Goal: Task Accomplishment & Management: Complete application form

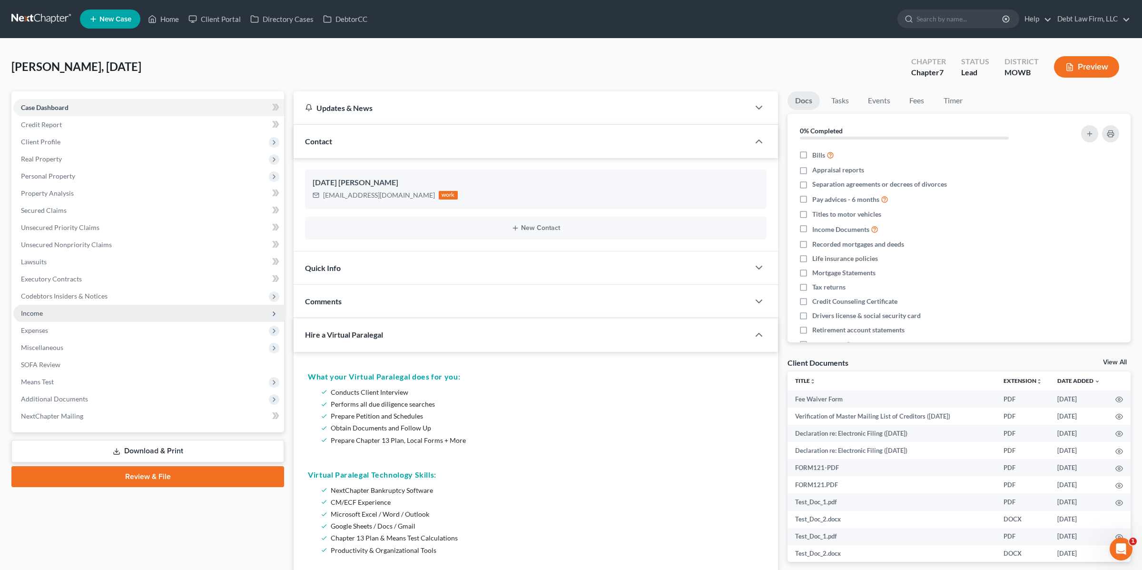
click at [64, 309] on span "Income" at bounding box center [148, 313] width 271 height 17
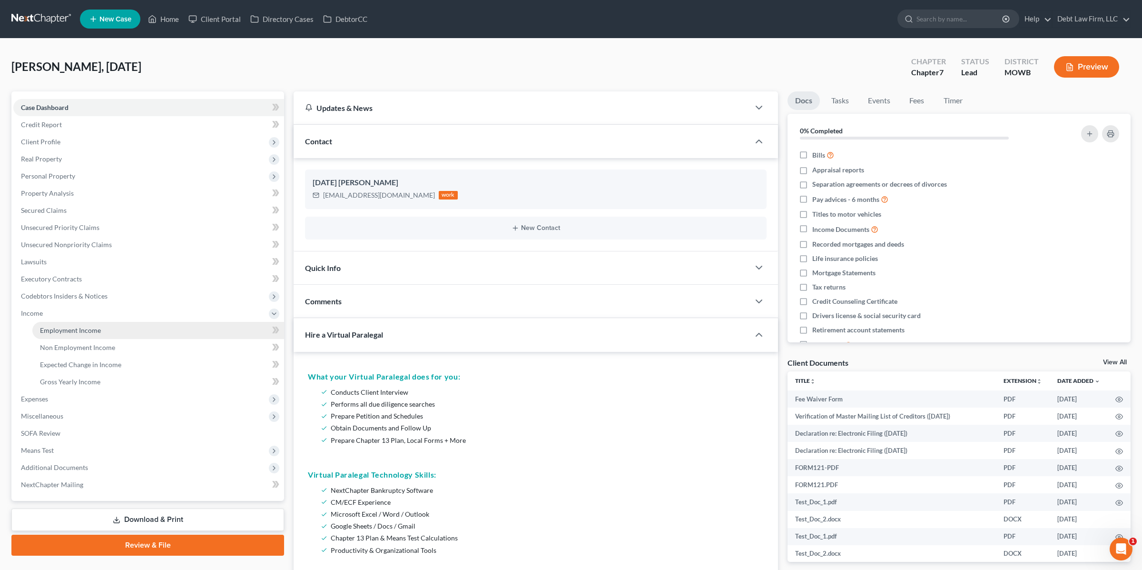
click at [95, 331] on span "Employment Income" at bounding box center [70, 330] width 61 height 8
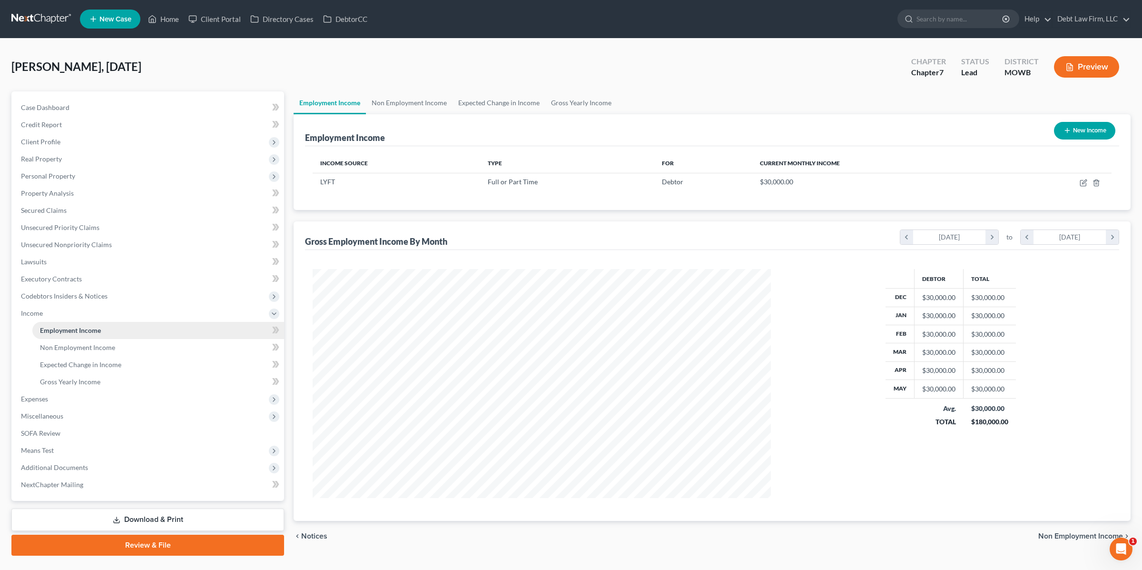
scroll to position [229, 477]
click at [1083, 69] on button "Preview" at bounding box center [1086, 66] width 65 height 21
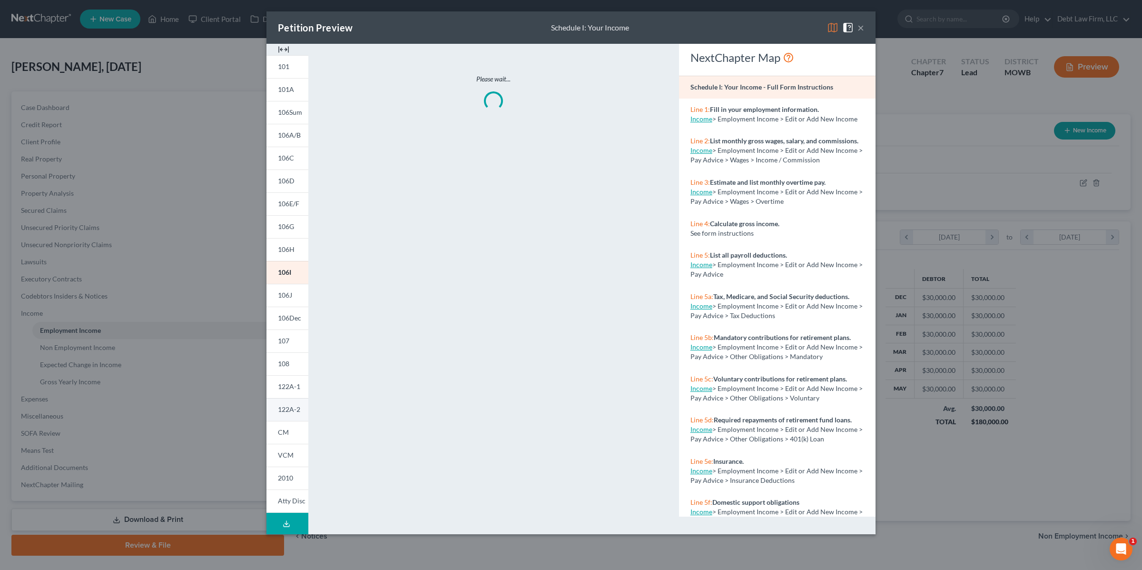
click at [290, 406] on span "122A-2" at bounding box center [289, 409] width 22 height 8
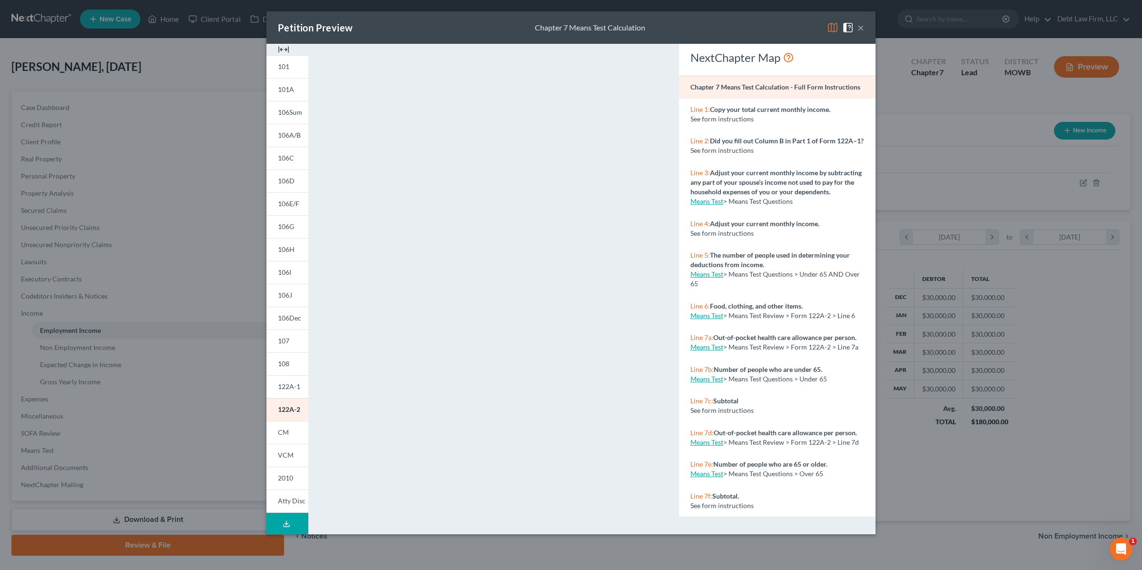
click at [862, 25] on button "×" at bounding box center [860, 27] width 7 height 11
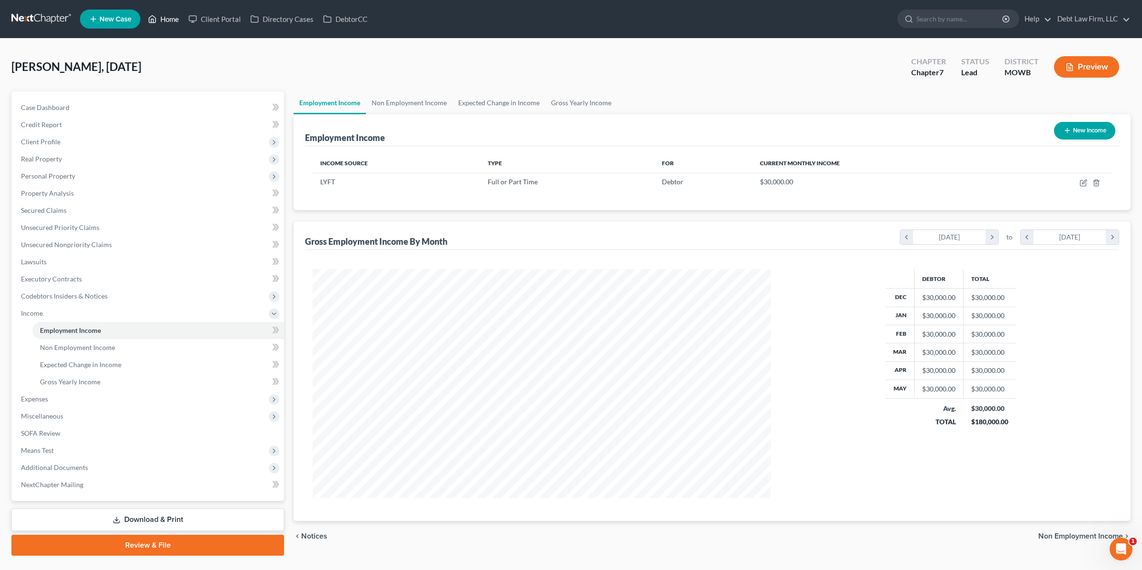
click at [167, 16] on link "Home" at bounding box center [163, 18] width 40 height 17
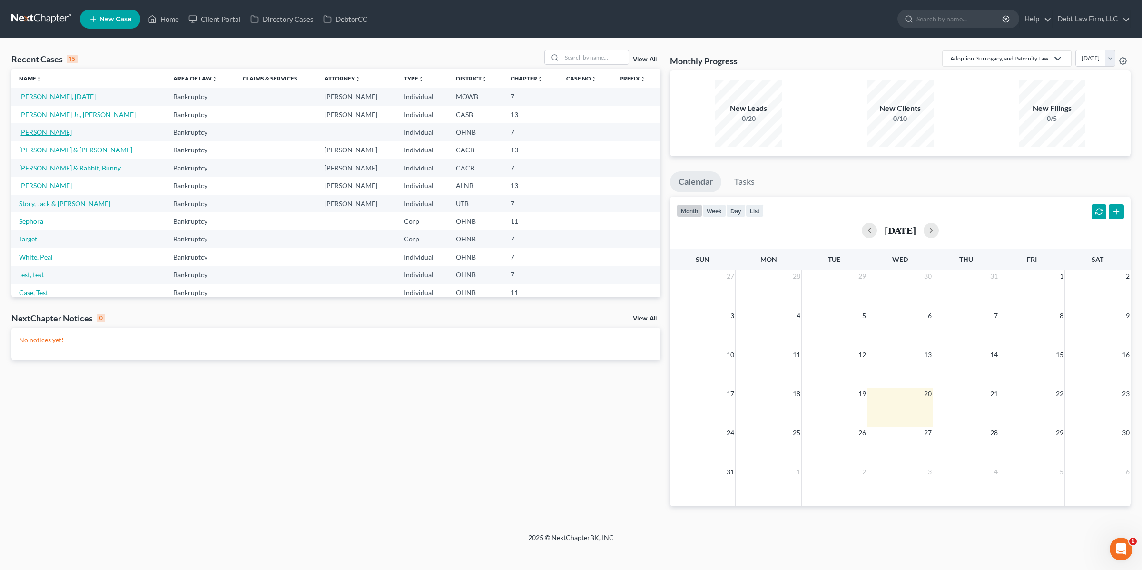
click at [39, 134] on link "[PERSON_NAME]" at bounding box center [45, 132] width 53 height 8
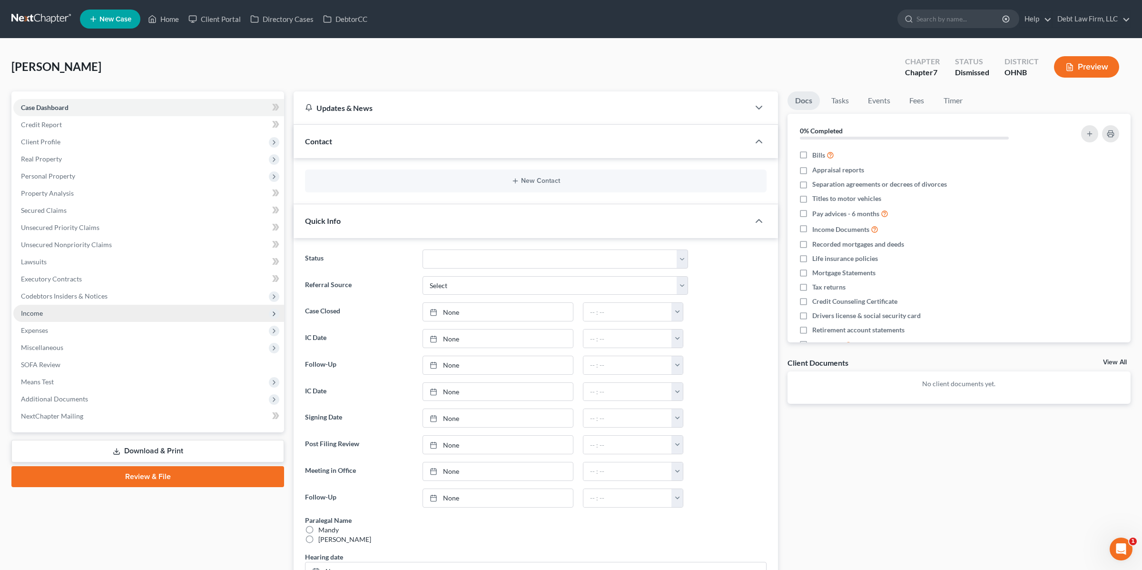
click at [66, 313] on span "Income" at bounding box center [148, 313] width 271 height 17
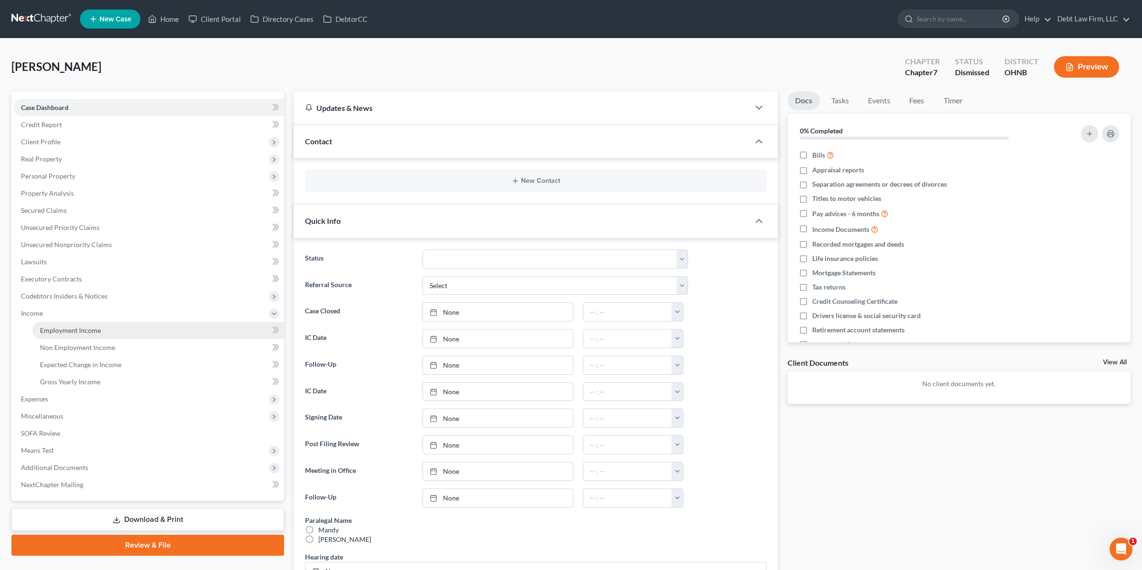
click at [88, 327] on span "Employment Income" at bounding box center [70, 330] width 61 height 8
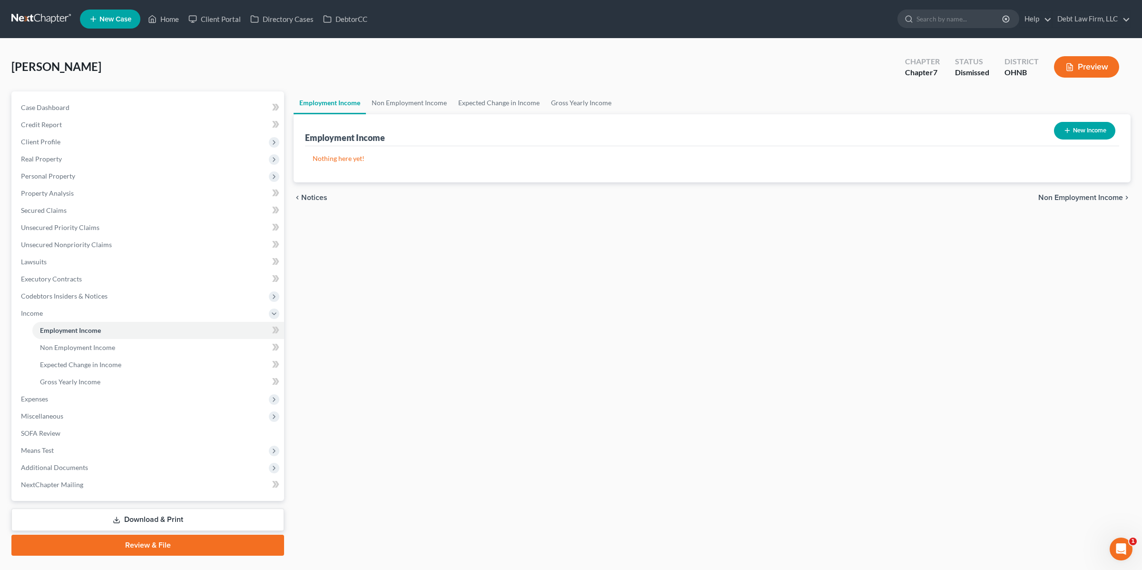
click at [1090, 123] on button "New Income" at bounding box center [1084, 131] width 61 height 18
select select "0"
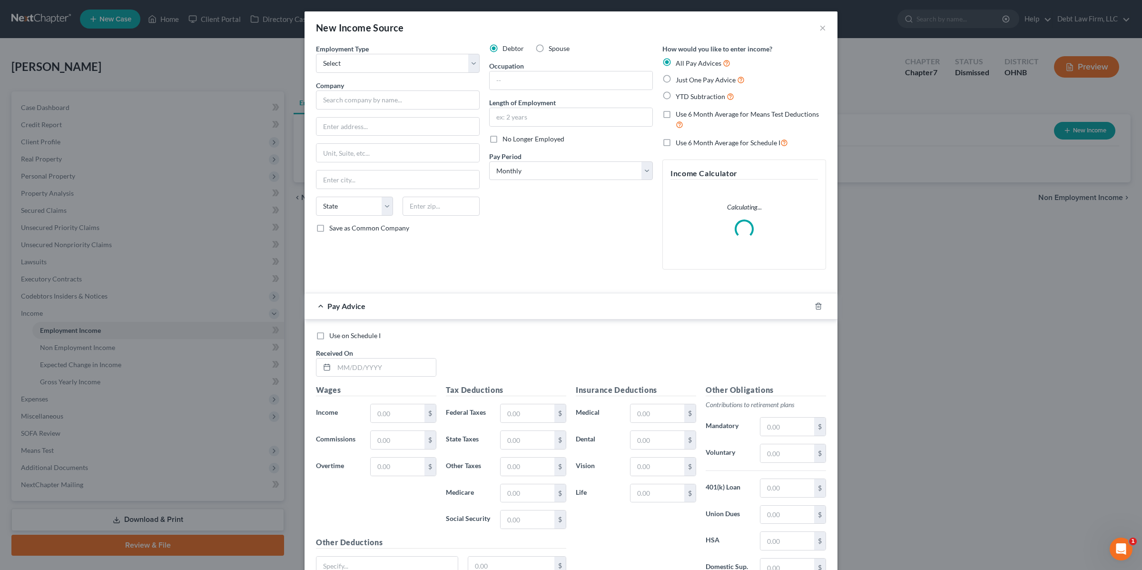
click at [701, 81] on span "Just One Pay Advice" at bounding box center [706, 80] width 60 height 8
click at [686, 80] on input "Just One Pay Advice" at bounding box center [682, 77] width 6 height 6
radio input "true"
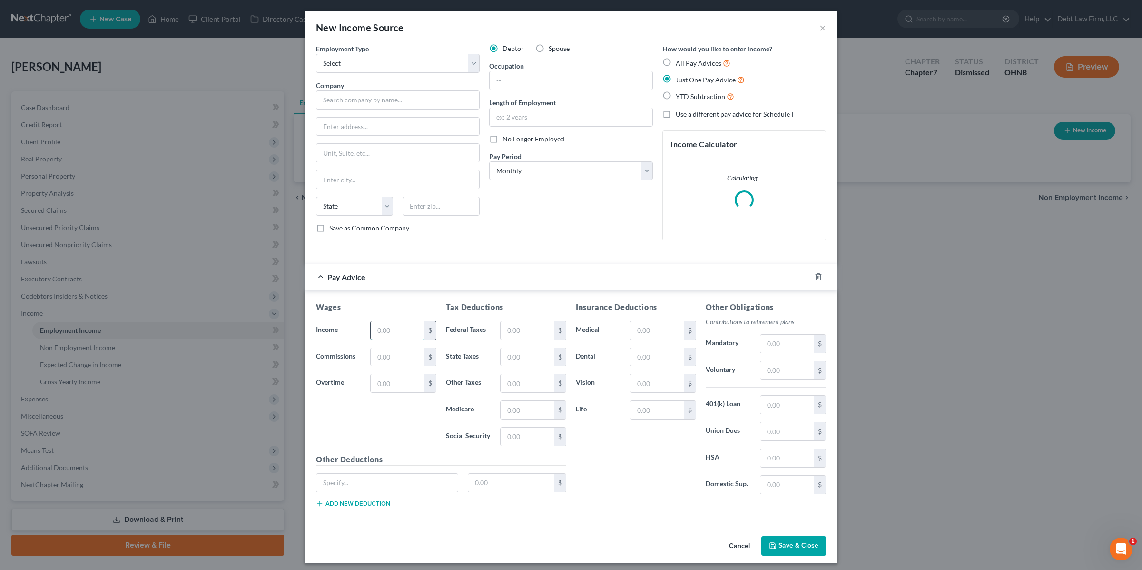
click at [392, 332] on input "text" at bounding box center [398, 330] width 54 height 18
type input "30,000"
click at [349, 101] on input "text" at bounding box center [398, 99] width 164 height 19
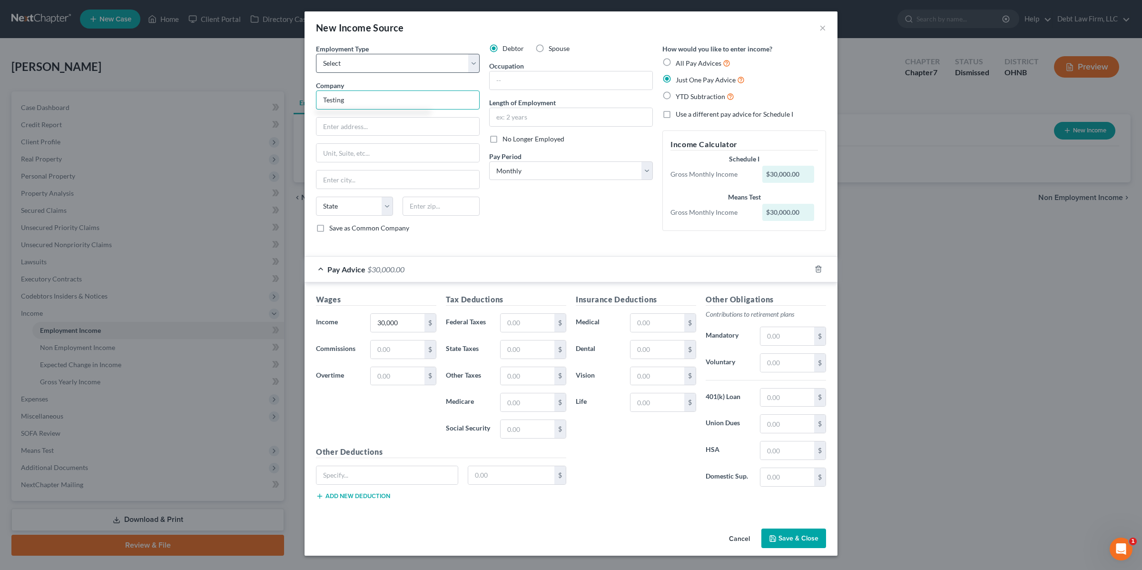
type input "Testing"
click at [422, 63] on select "Select Full or [DEMOGRAPHIC_DATA] Employment Self Employment" at bounding box center [398, 63] width 164 height 19
click at [316, 54] on select "Select Full or [DEMOGRAPHIC_DATA] Employment Self Employment" at bounding box center [398, 63] width 164 height 19
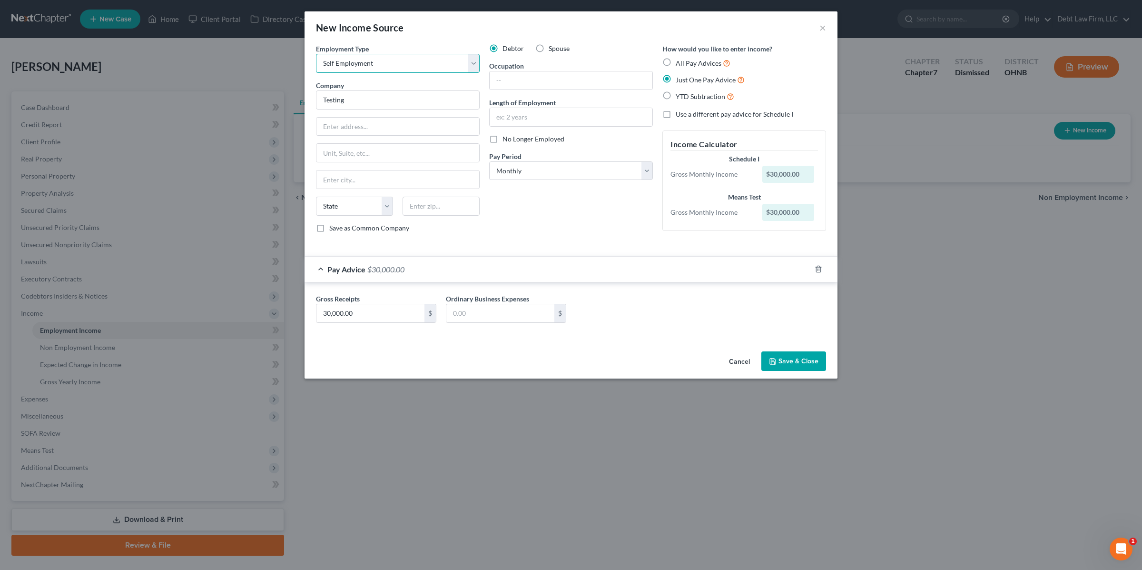
click at [404, 68] on select "Select Full or [DEMOGRAPHIC_DATA] Employment Self Employment" at bounding box center [398, 63] width 164 height 19
select select "0"
click at [316, 54] on select "Select Full or [DEMOGRAPHIC_DATA] Employment Self Employment" at bounding box center [398, 63] width 164 height 19
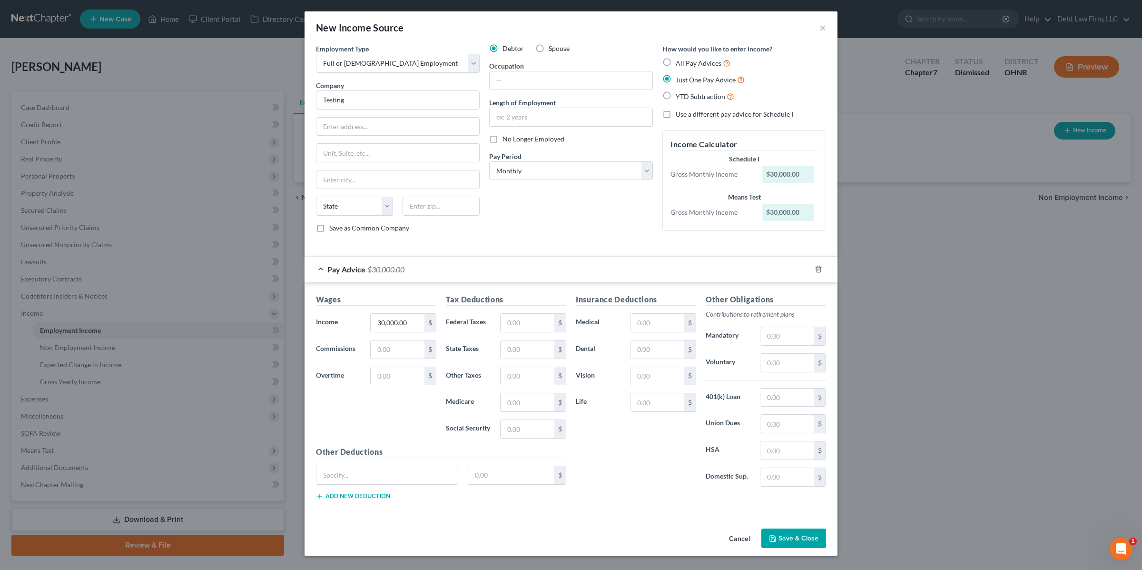
click at [792, 543] on button "Save & Close" at bounding box center [793, 538] width 65 height 20
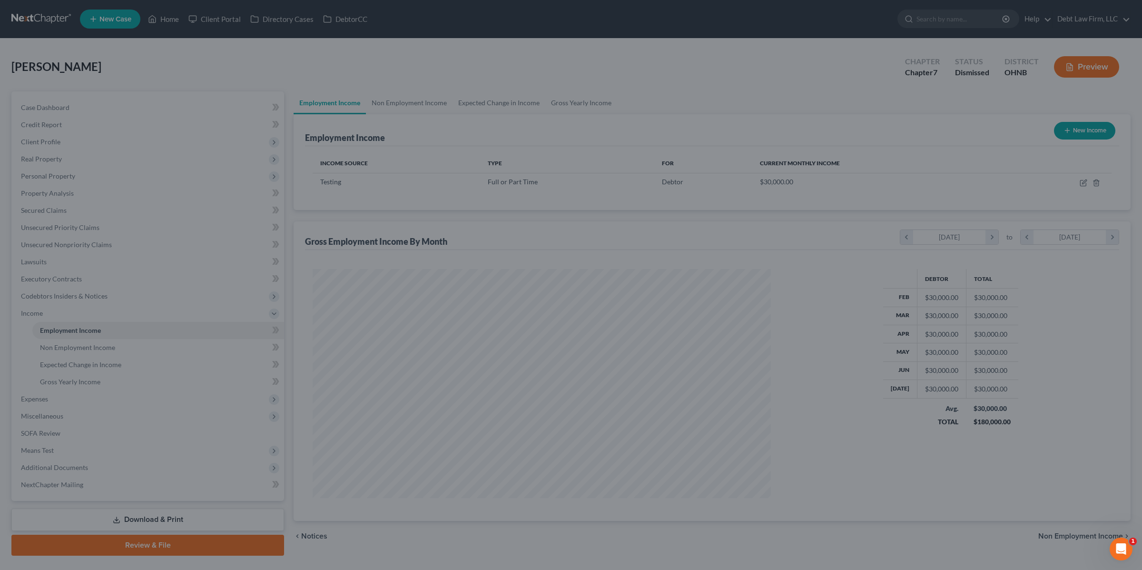
scroll to position [229, 477]
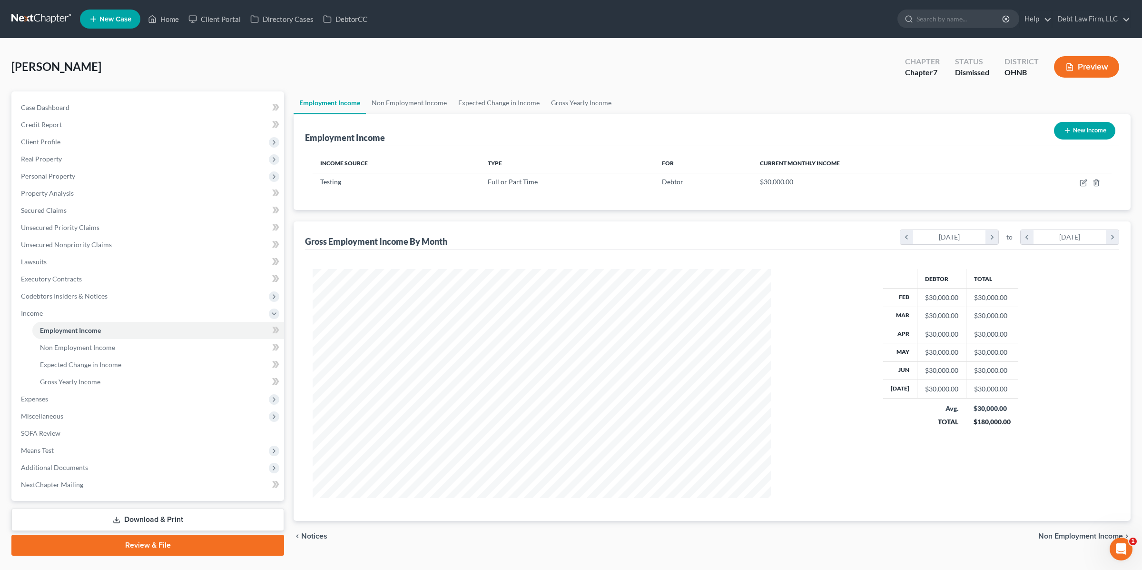
click at [1117, 65] on button "Preview" at bounding box center [1086, 66] width 65 height 21
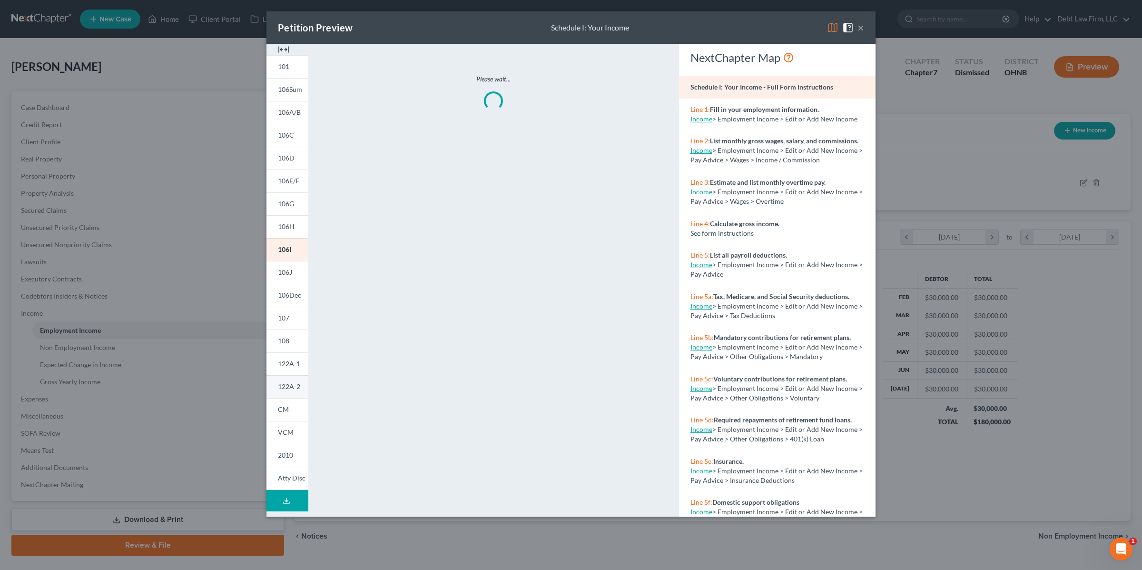
click at [295, 382] on span "122A-2" at bounding box center [289, 386] width 22 height 8
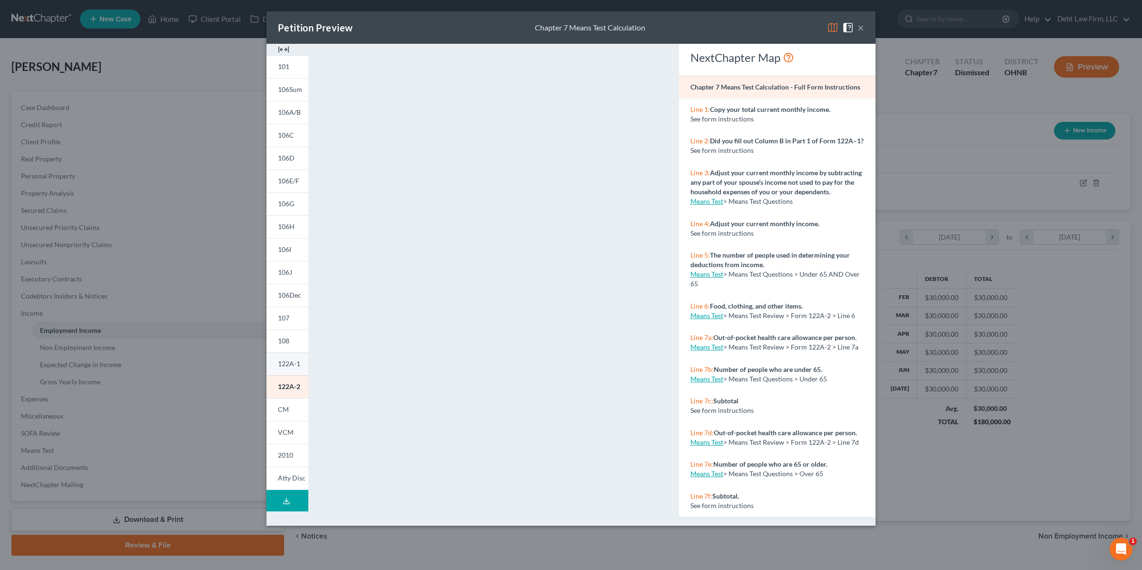
click at [288, 363] on span "122A-1" at bounding box center [289, 363] width 22 height 8
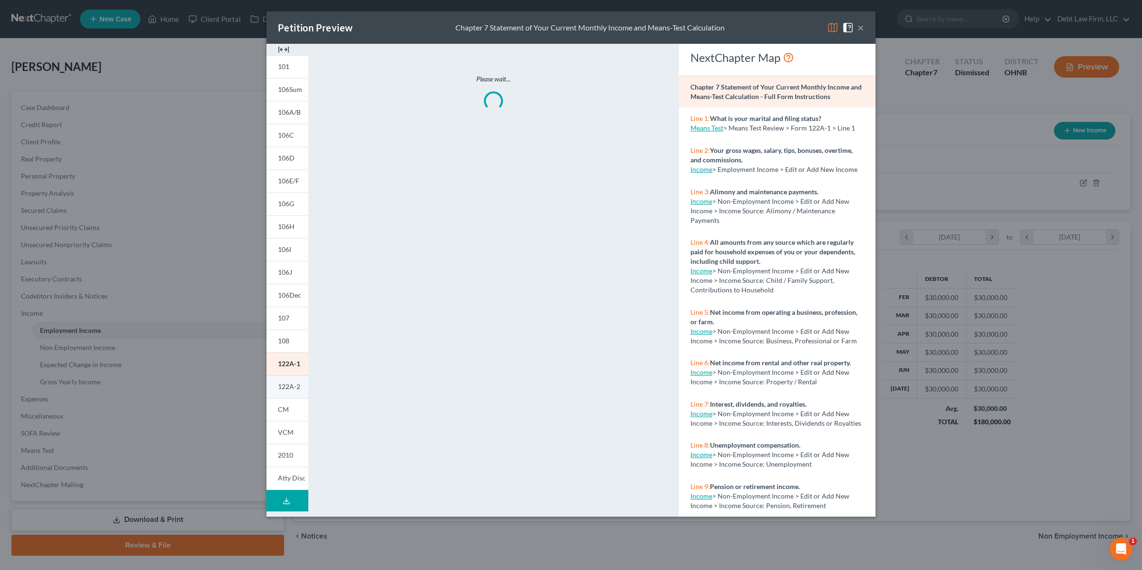
click at [286, 390] on span "122A-2" at bounding box center [289, 386] width 22 height 8
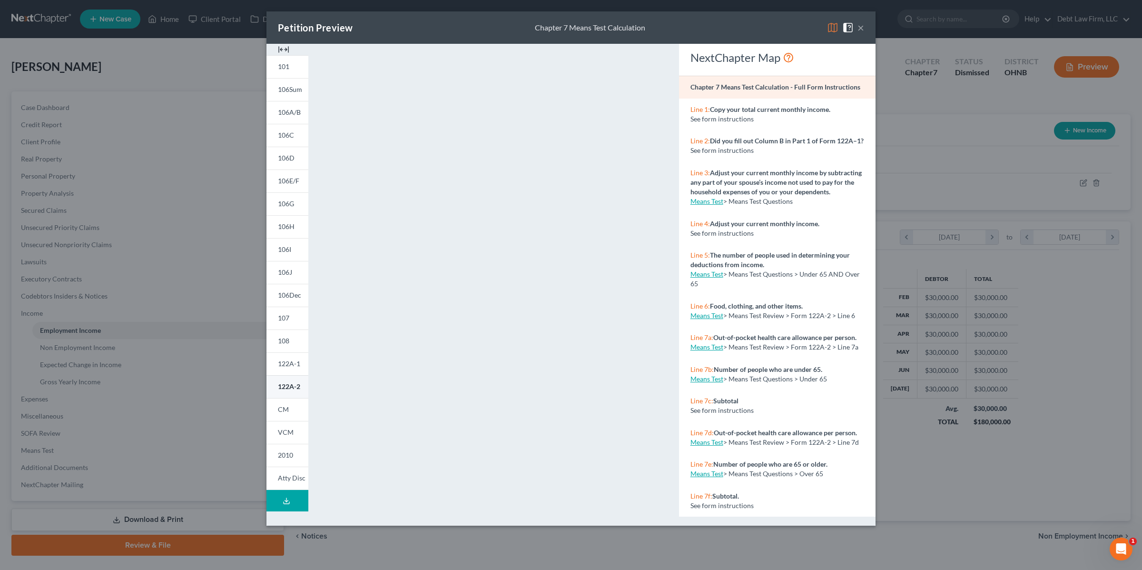
click at [286, 390] on span "122A-2" at bounding box center [289, 386] width 22 height 8
click at [862, 28] on button "×" at bounding box center [860, 27] width 7 height 11
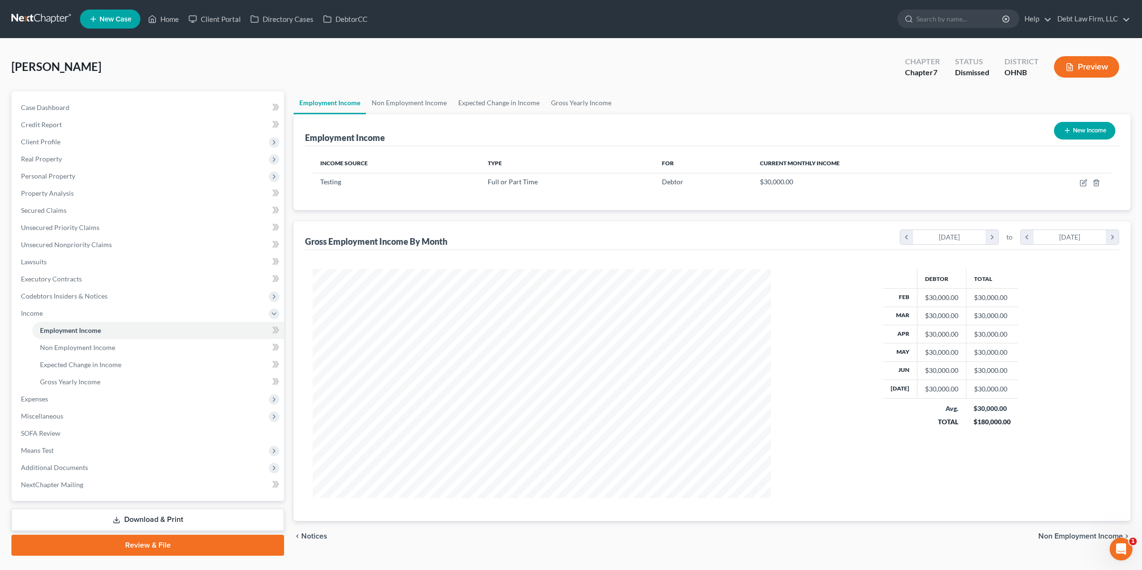
drag, startPoint x: 70, startPoint y: 146, endPoint x: 73, endPoint y: 164, distance: 17.8
click at [70, 146] on span "Client Profile" at bounding box center [148, 141] width 271 height 17
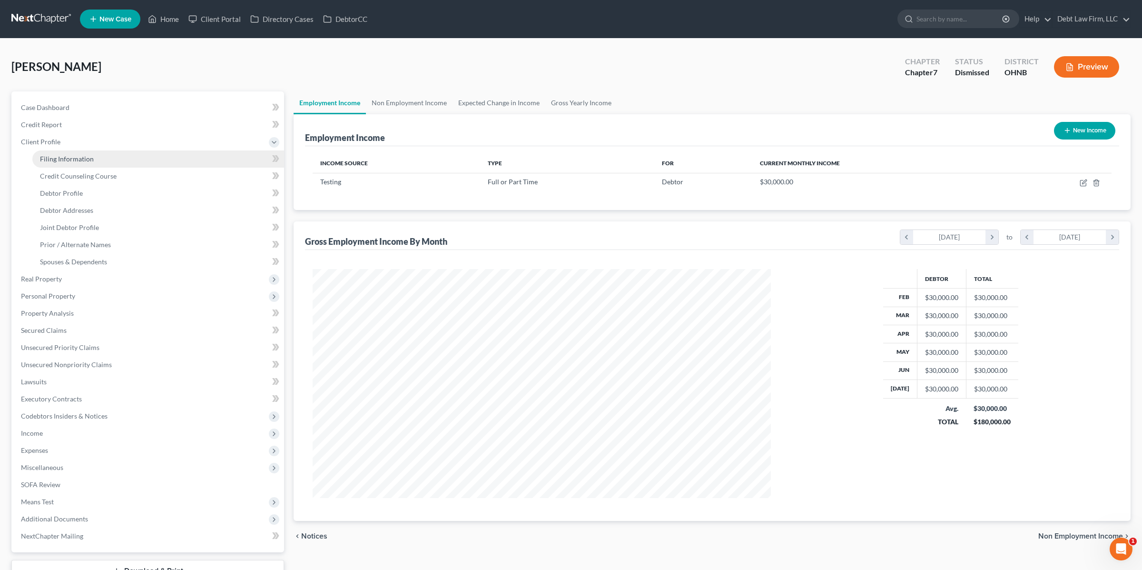
click at [73, 166] on link "Filing Information" at bounding box center [158, 158] width 252 height 17
select select "1"
select select "0"
select select "4"
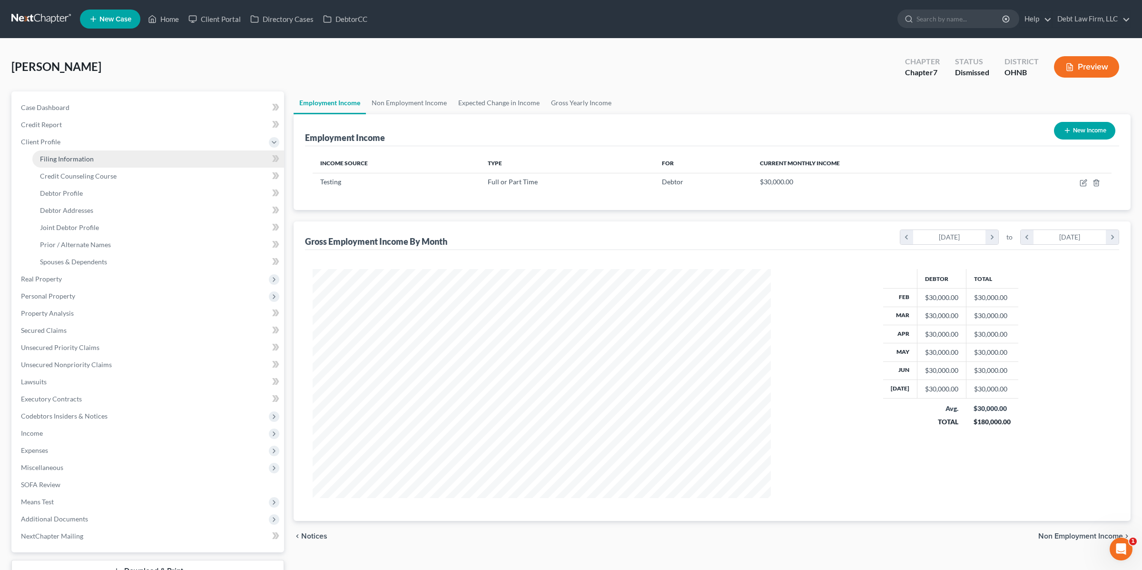
select select "1"
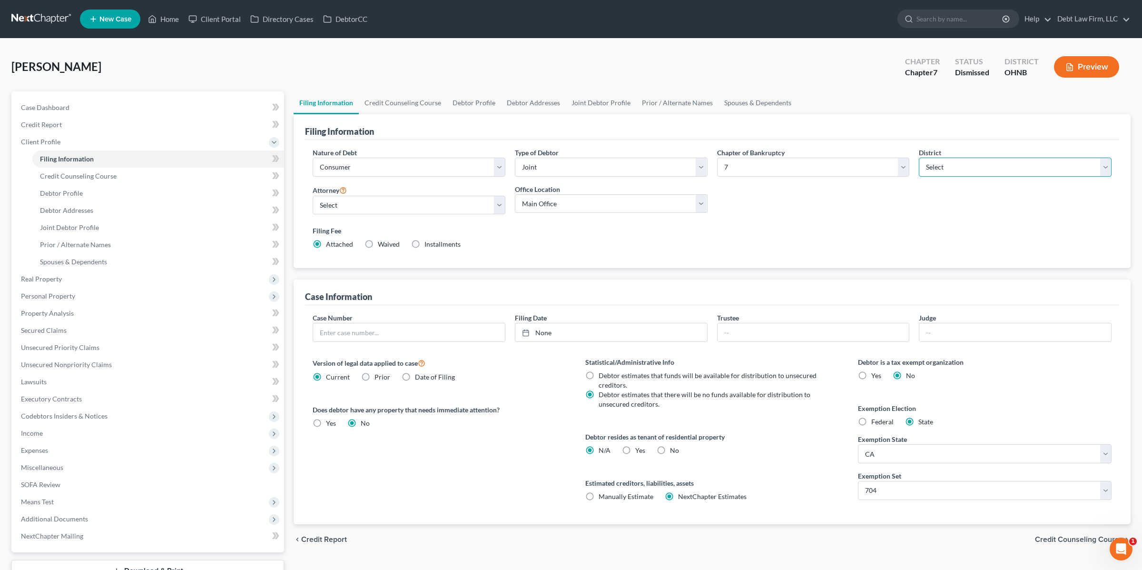
click at [977, 167] on select "Select" at bounding box center [1015, 167] width 193 height 19
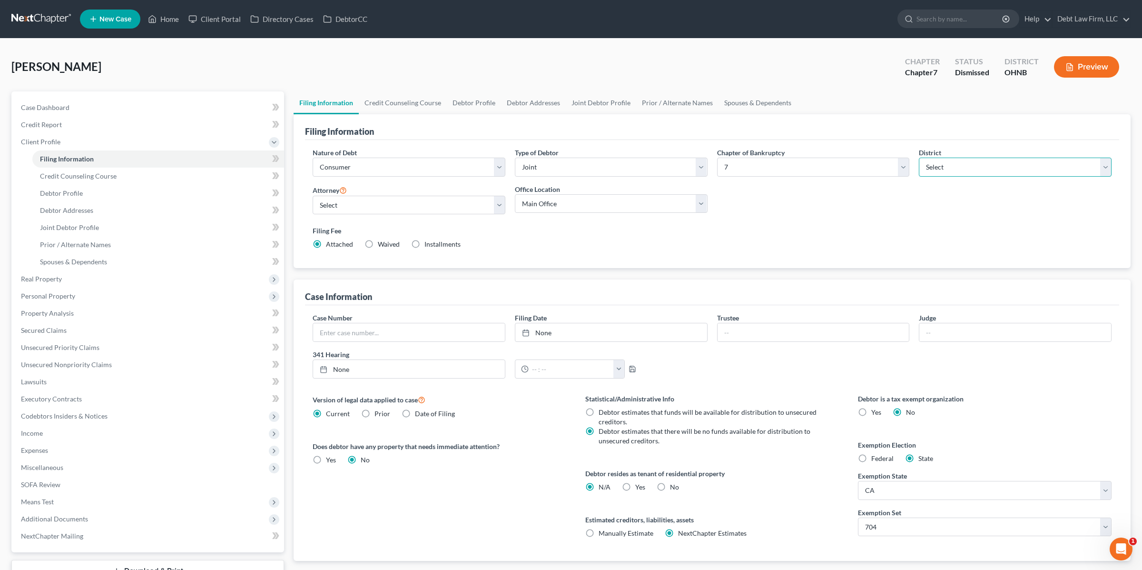
select select "62"
click at [919, 158] on select "Select [US_STATE] - [GEOGRAPHIC_DATA] [US_STATE] - [GEOGRAPHIC_DATA][US_STATE] …" at bounding box center [1015, 167] width 193 height 19
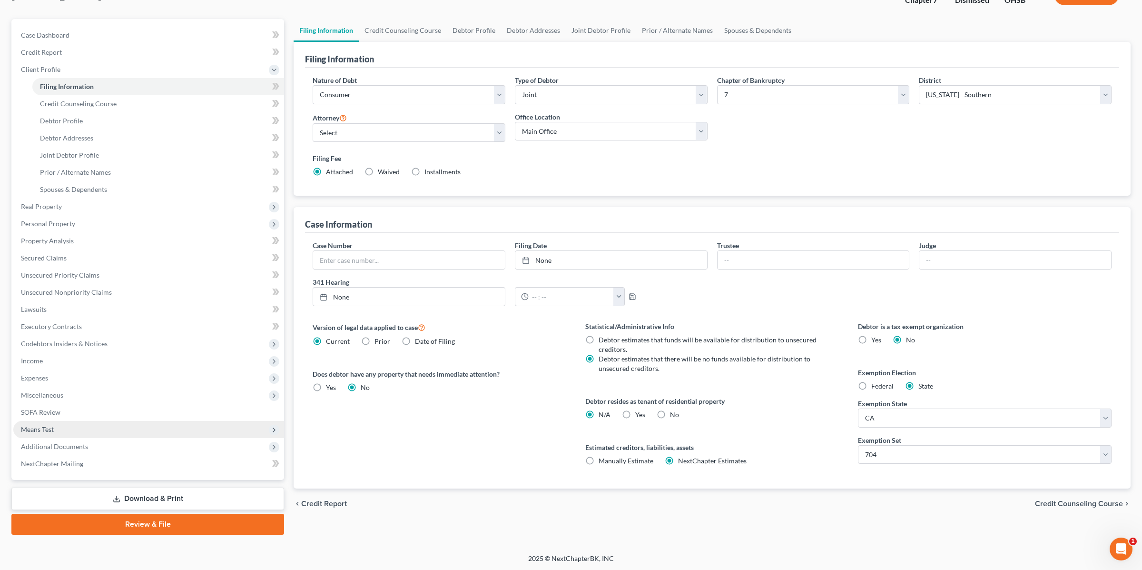
click at [92, 431] on span "Means Test" at bounding box center [148, 429] width 271 height 17
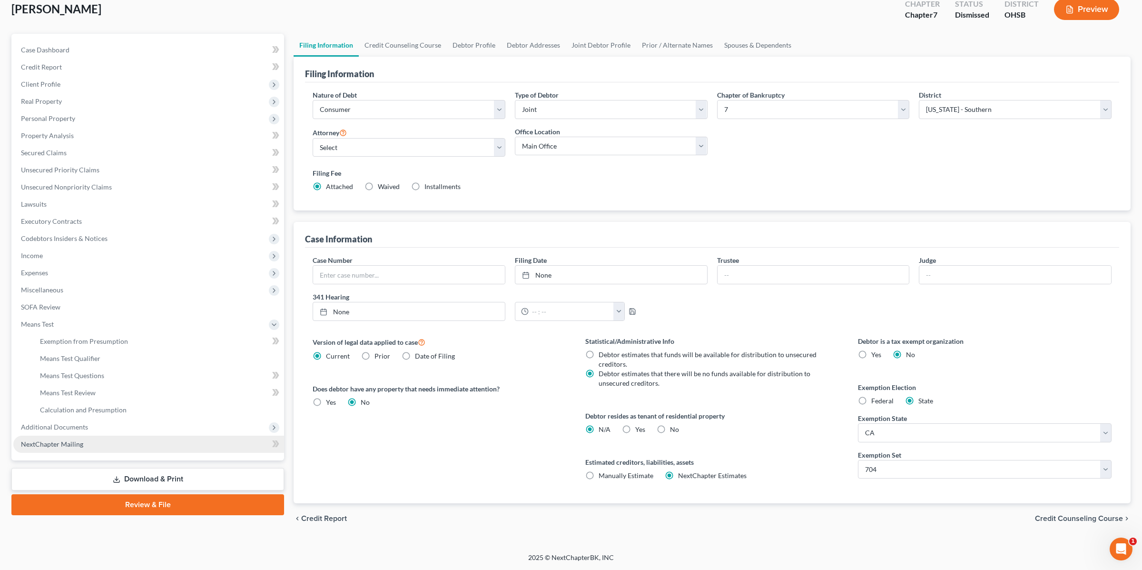
scroll to position [58, 0]
click at [104, 338] on span "Exemption from Presumption" at bounding box center [84, 341] width 88 height 8
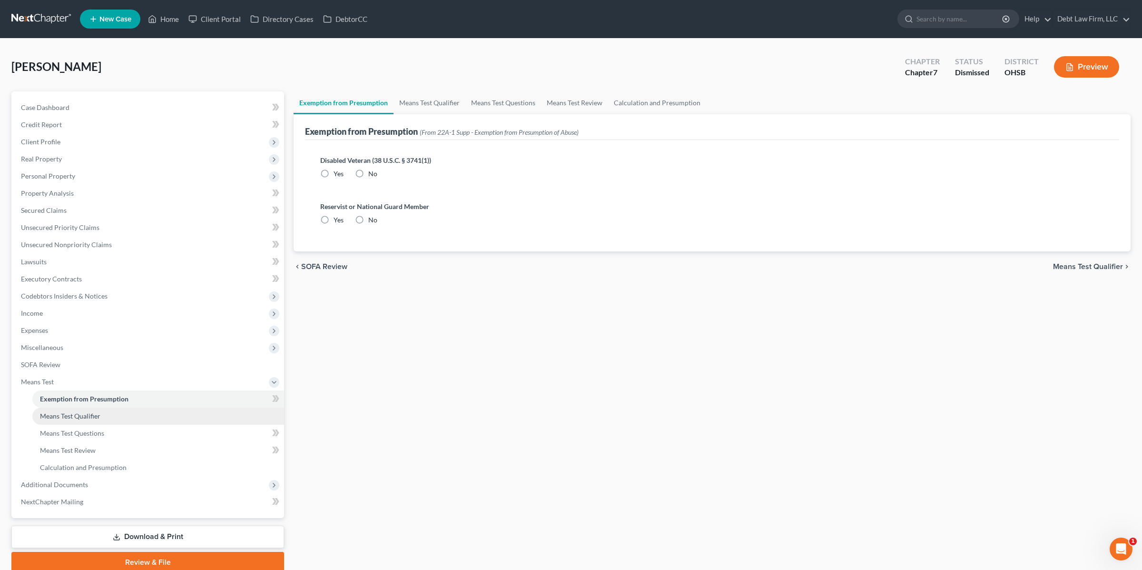
click at [118, 419] on link "Means Test Qualifier" at bounding box center [158, 415] width 252 height 17
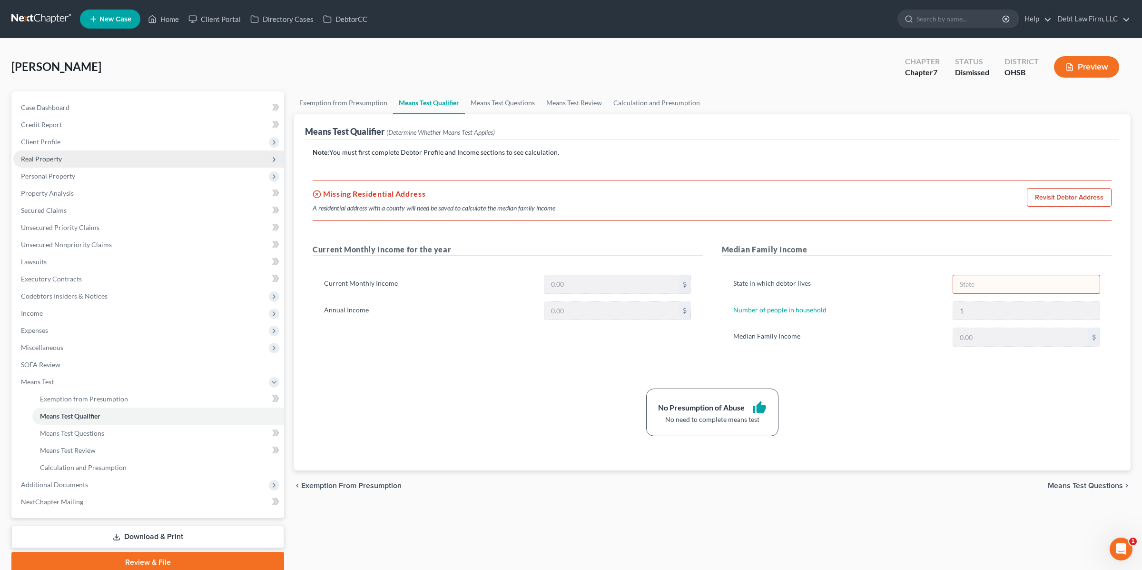
click at [90, 160] on span "Real Property" at bounding box center [148, 158] width 271 height 17
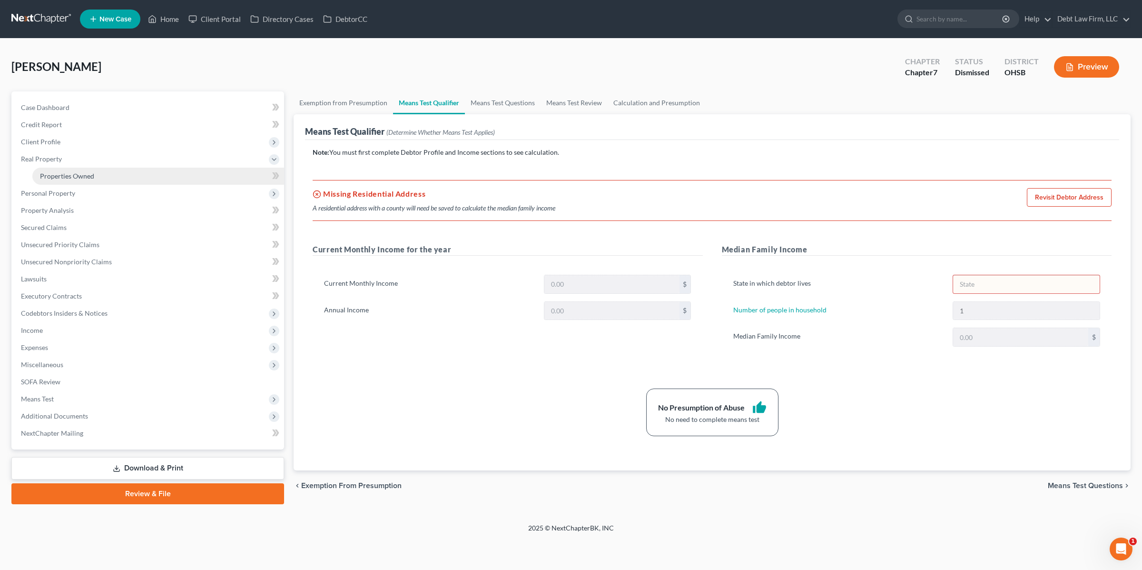
click at [94, 177] on link "Properties Owned" at bounding box center [158, 175] width 252 height 17
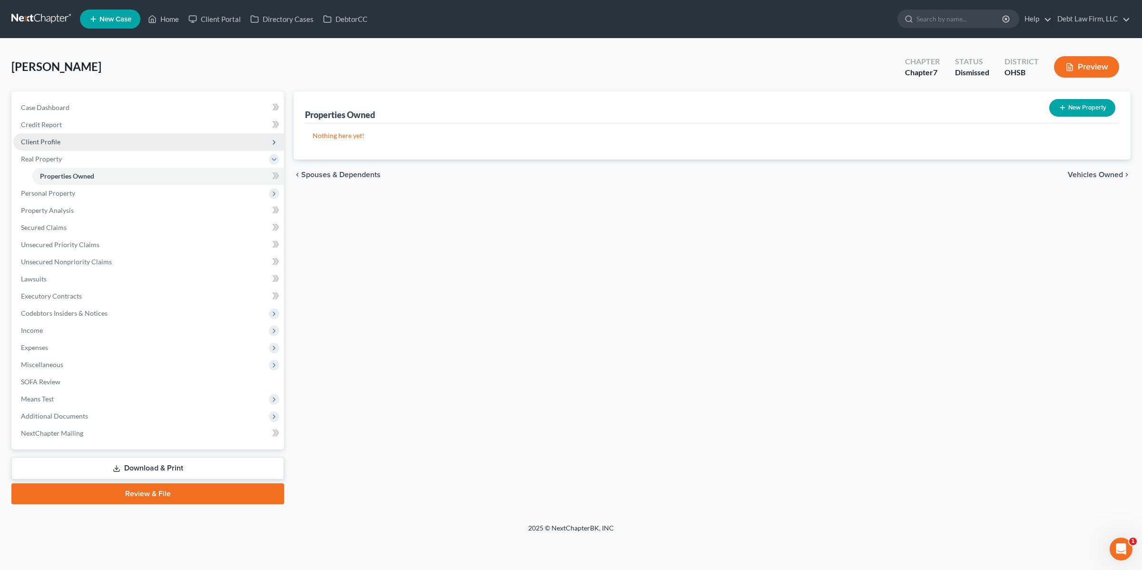
click at [86, 137] on span "Client Profile" at bounding box center [148, 141] width 271 height 17
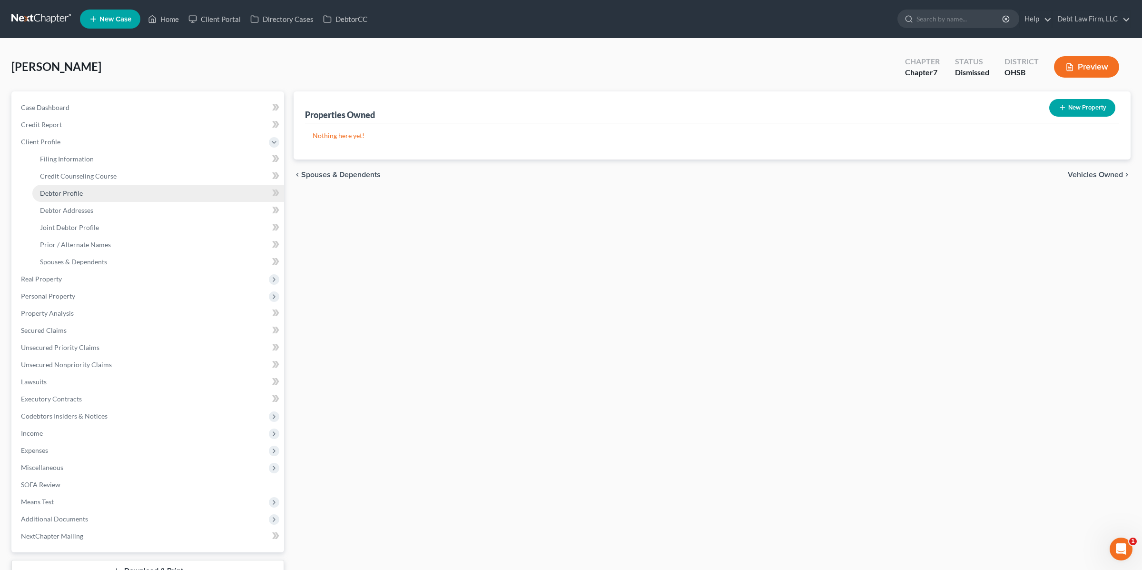
click at [87, 193] on link "Debtor Profile" at bounding box center [158, 193] width 252 height 17
select select "1"
select select "0"
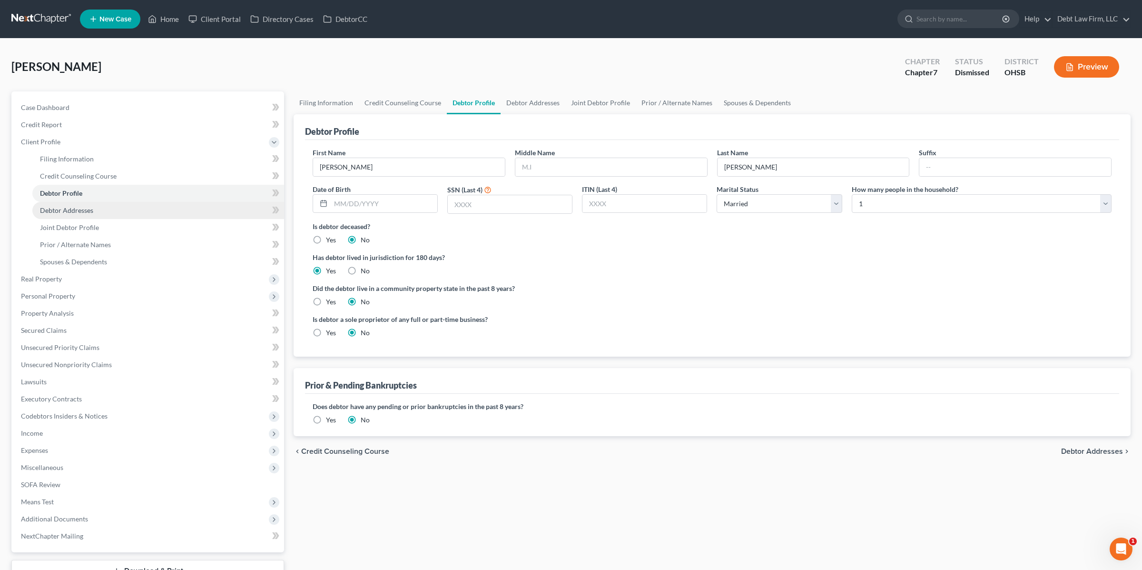
click at [64, 207] on span "Debtor Addresses" at bounding box center [66, 210] width 53 height 8
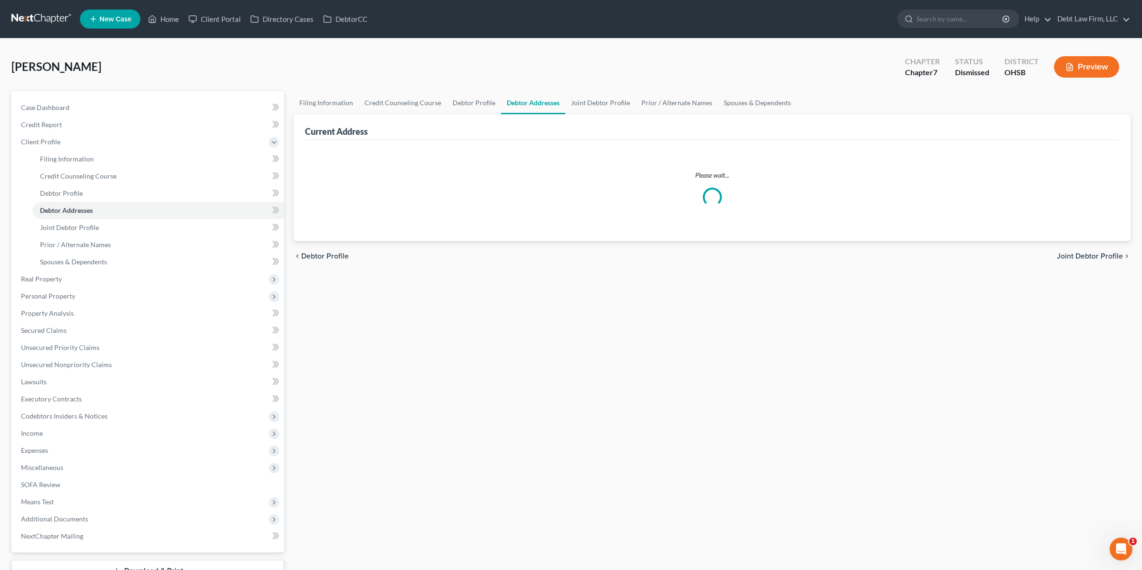
select select "0"
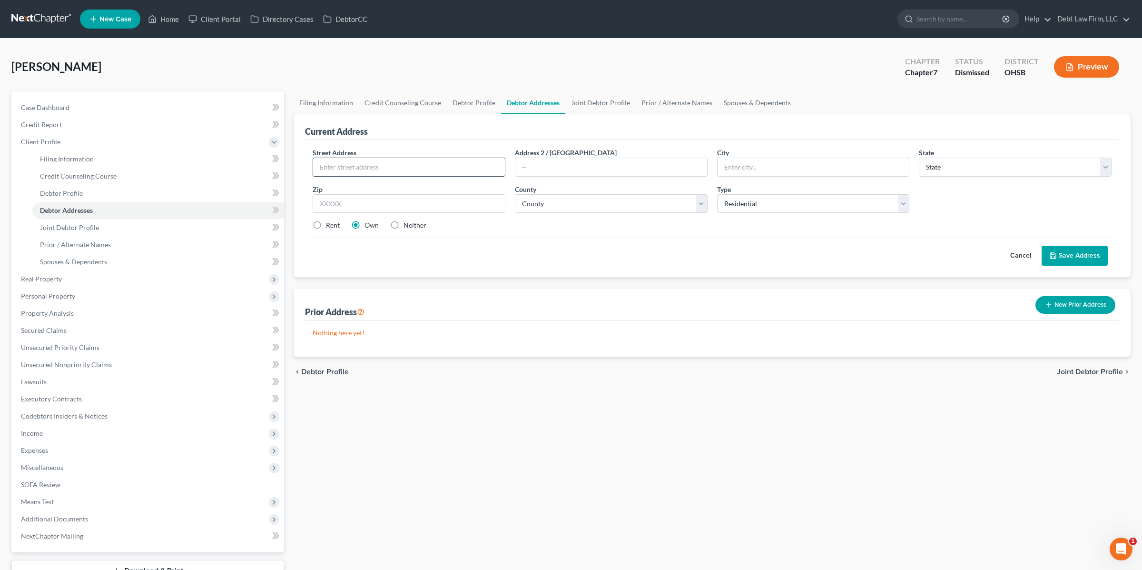
click at [374, 162] on input "text" at bounding box center [409, 167] width 192 height 18
type input "[STREET_ADDRESS]"
type input "Apt B"
type input "[GEOGRAPHIC_DATA]"
select select "36"
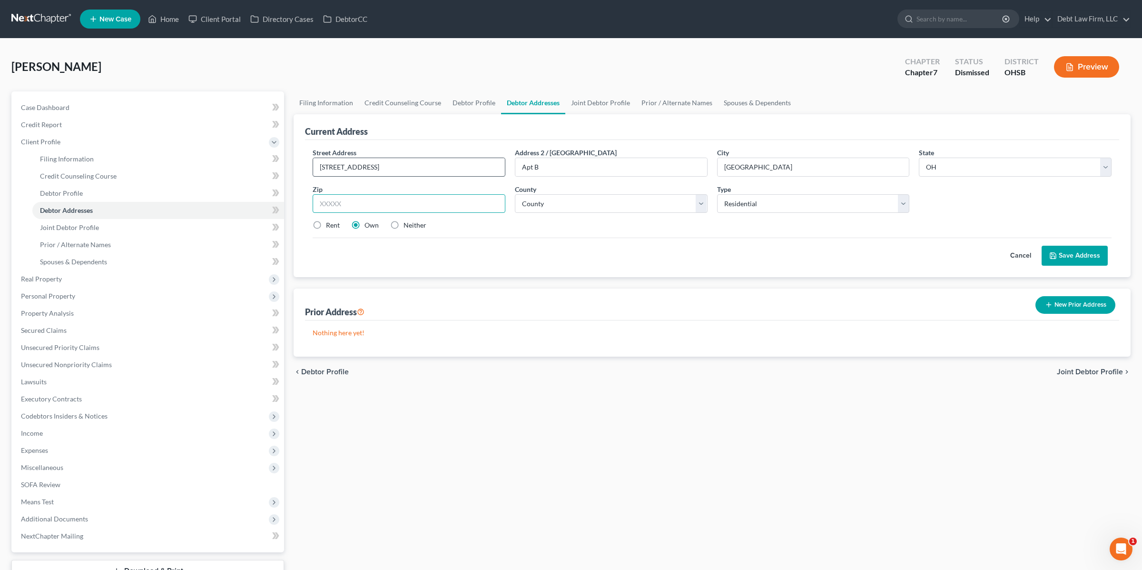
type input "45146"
click at [630, 203] on select "County" at bounding box center [611, 203] width 193 height 19
select select "13"
click at [515, 194] on select "County [GEOGRAPHIC_DATA] [GEOGRAPHIC_DATA] [GEOGRAPHIC_DATA] [GEOGRAPHIC_DATA] …" at bounding box center [611, 203] width 193 height 19
click at [1059, 258] on button "Save Address" at bounding box center [1075, 256] width 66 height 20
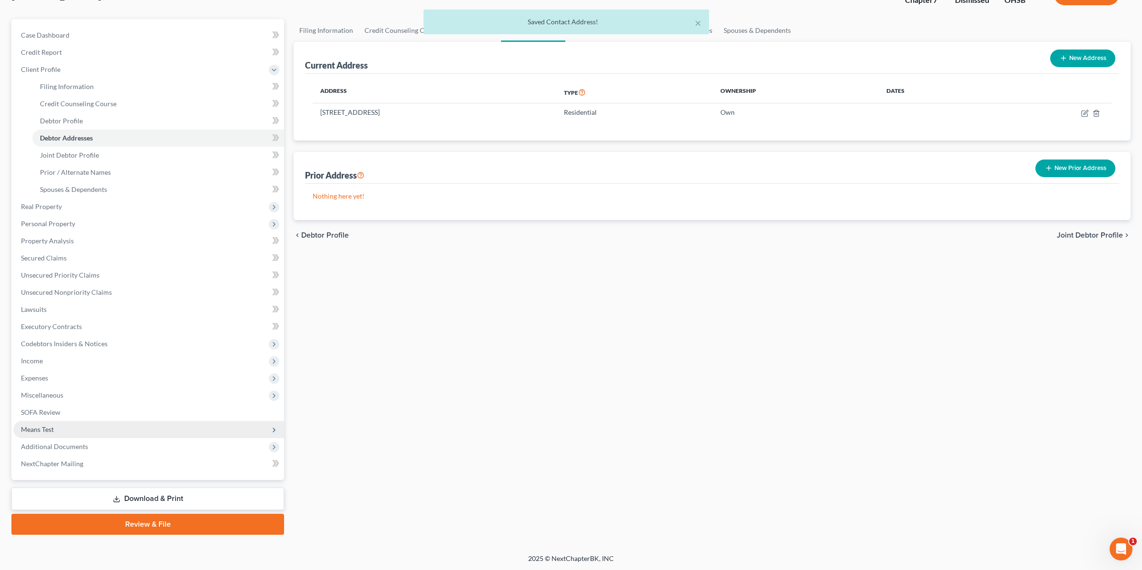
click at [68, 427] on span "Means Test" at bounding box center [148, 429] width 271 height 17
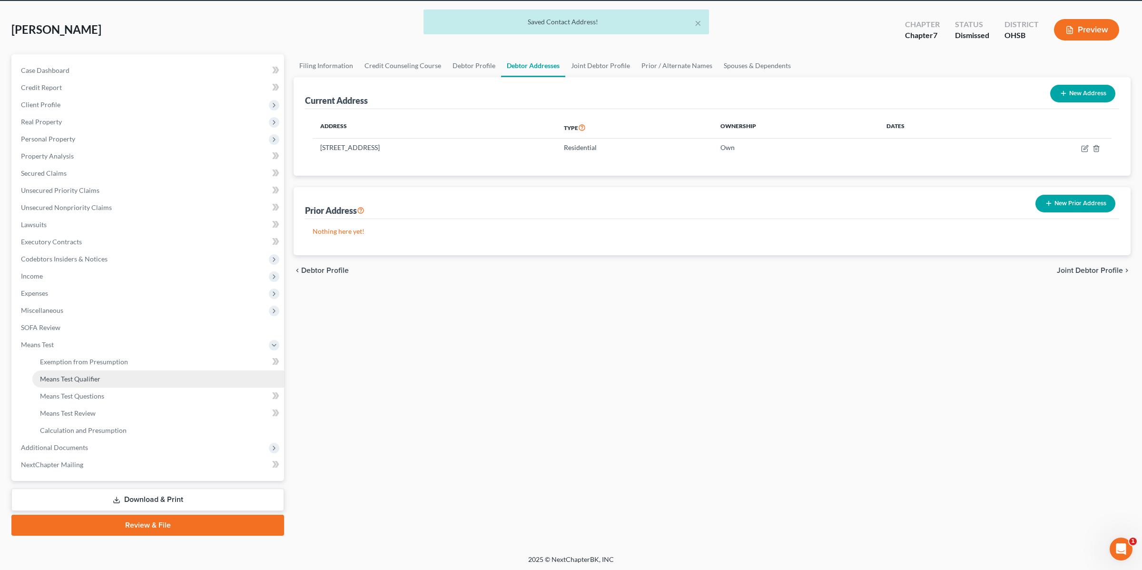
click at [96, 382] on link "Means Test Qualifier" at bounding box center [158, 378] width 252 height 17
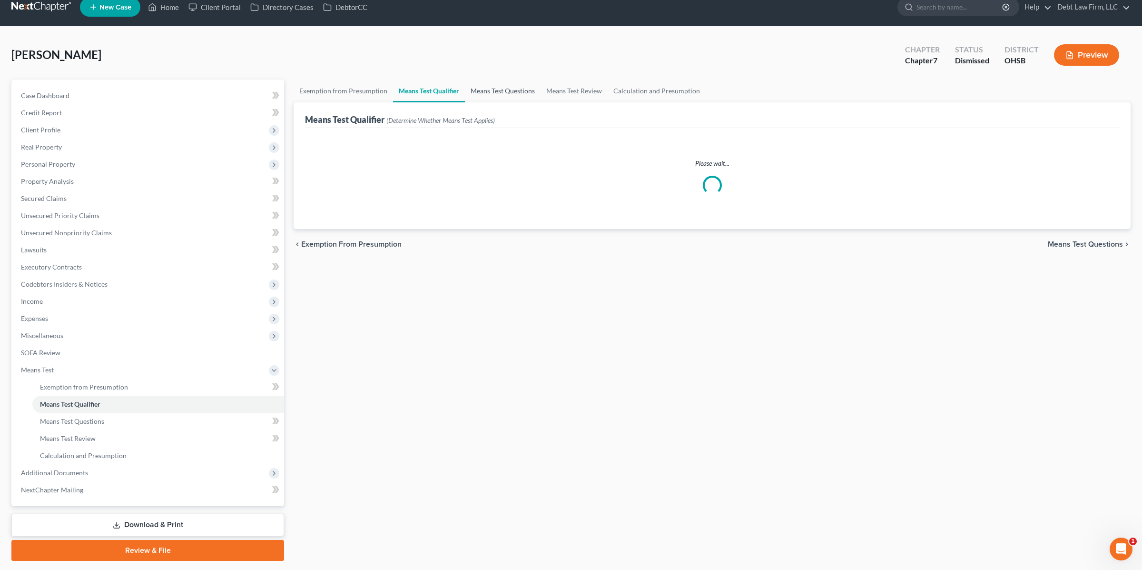
scroll to position [12, 0]
click at [494, 91] on link "Means Test Questions" at bounding box center [503, 90] width 76 height 23
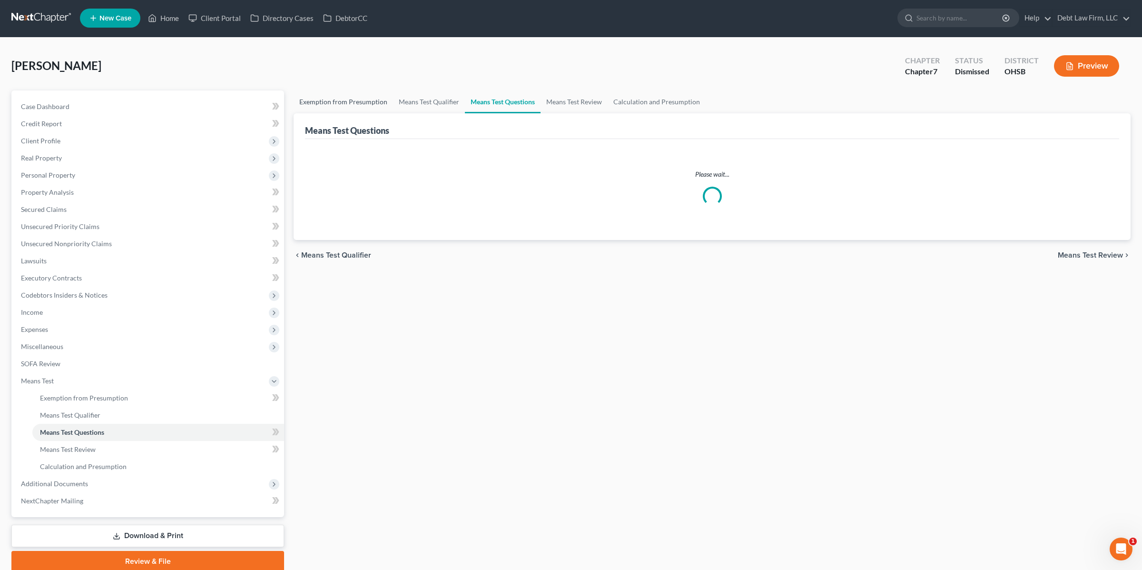
click at [345, 101] on link "Exemption from Presumption" at bounding box center [343, 101] width 99 height 23
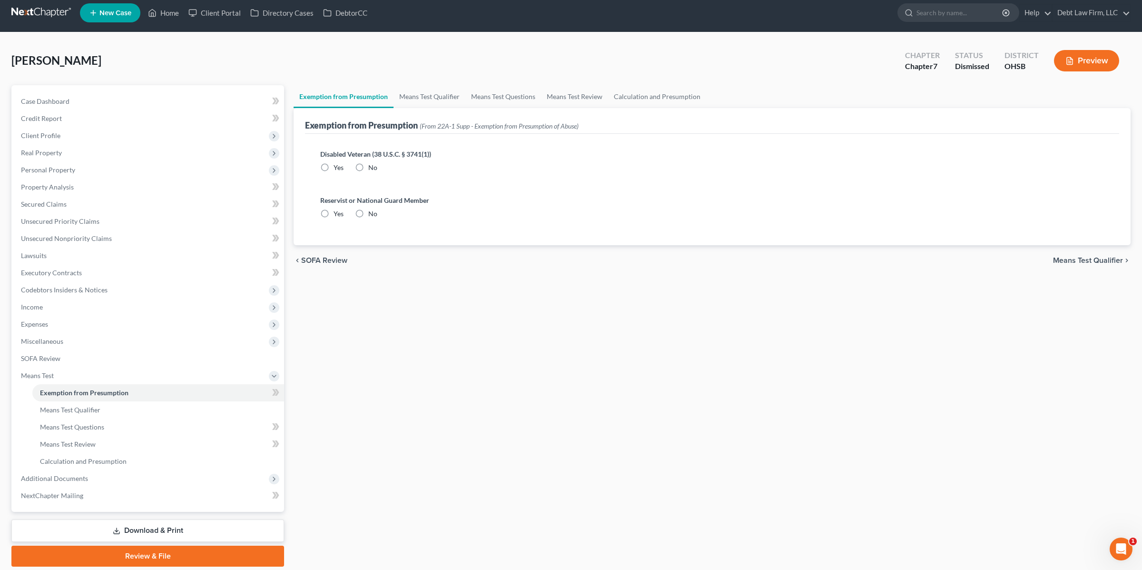
scroll to position [8, 0]
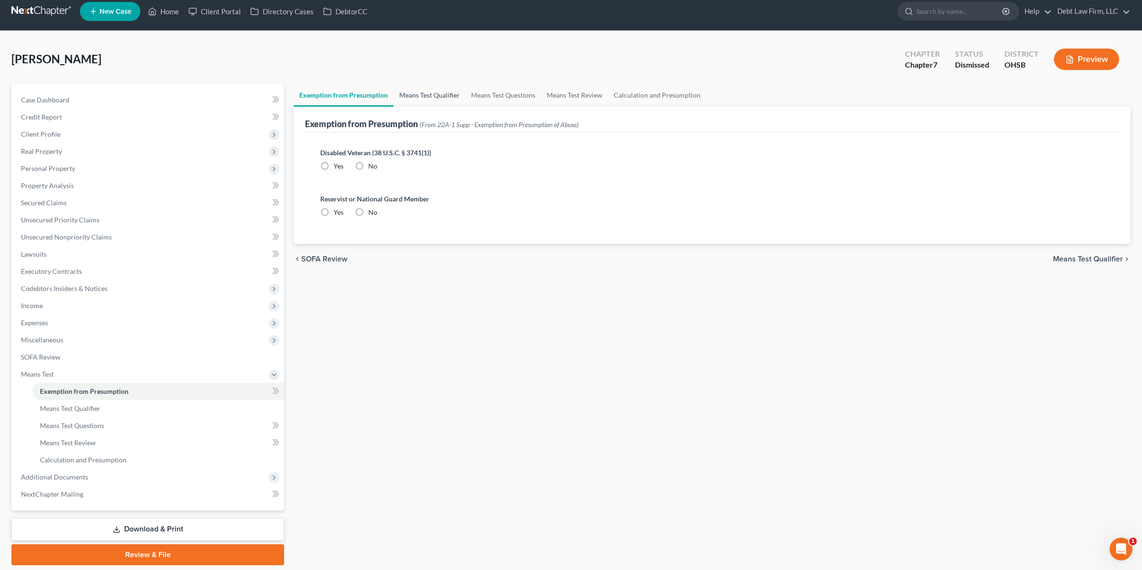
click at [430, 100] on link "Means Test Qualifier" at bounding box center [430, 95] width 72 height 23
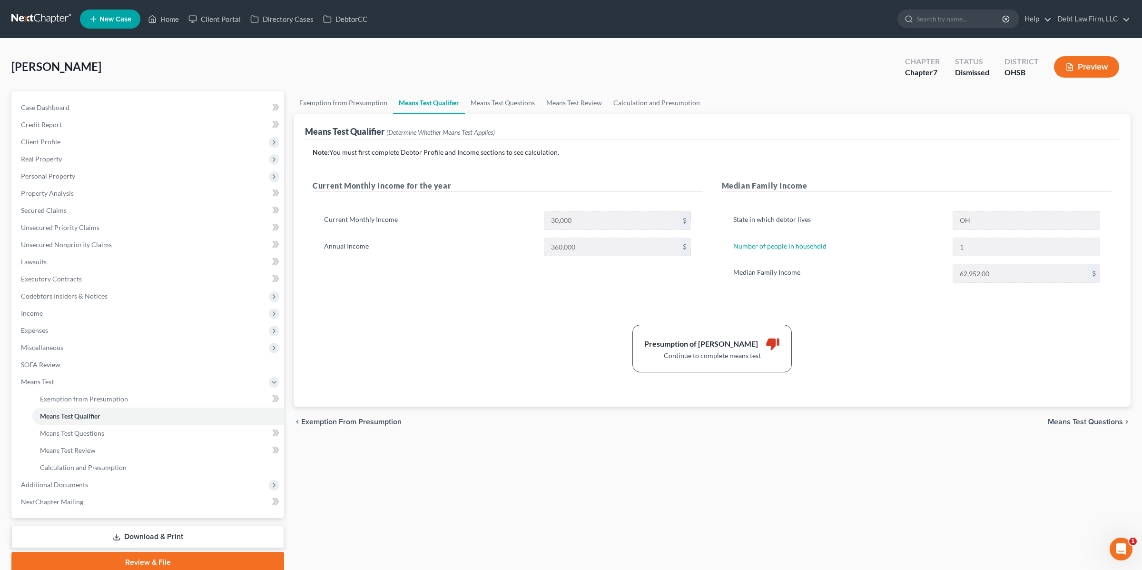
click at [259, 61] on div "[PERSON_NAME] Upgraded Chapter Chapter 7 Status Dismissed District [GEOGRAPHIC_…" at bounding box center [570, 70] width 1119 height 41
click at [289, 235] on div "Exemption from Presumption Means Test Qualifier Means Test Questions Means Test…" at bounding box center [712, 331] width 847 height 481
click at [89, 157] on span "Real Property" at bounding box center [148, 158] width 271 height 17
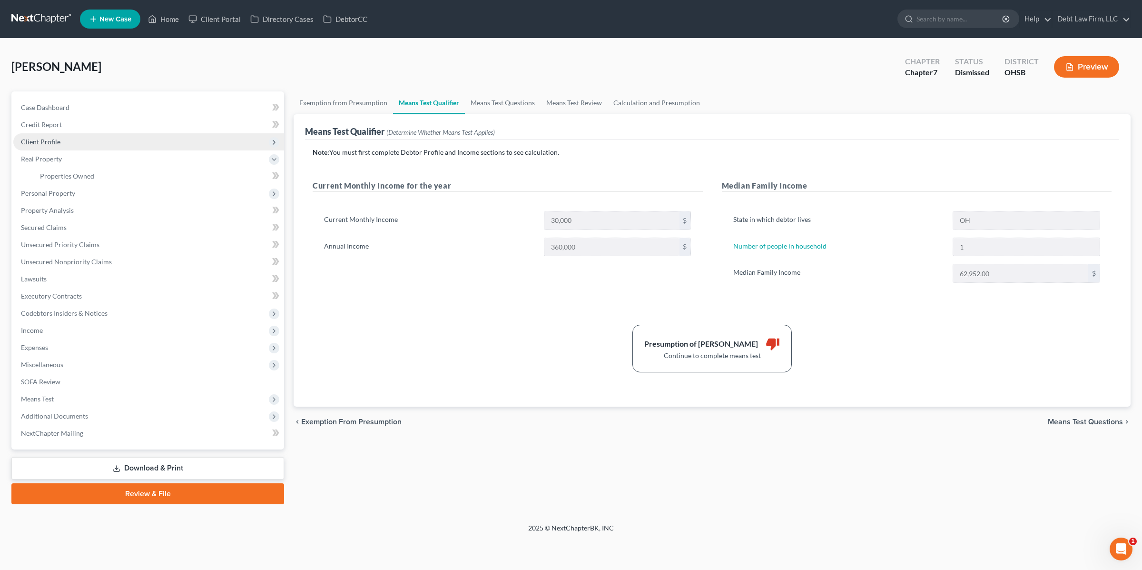
click at [84, 144] on span "Client Profile" at bounding box center [148, 141] width 271 height 17
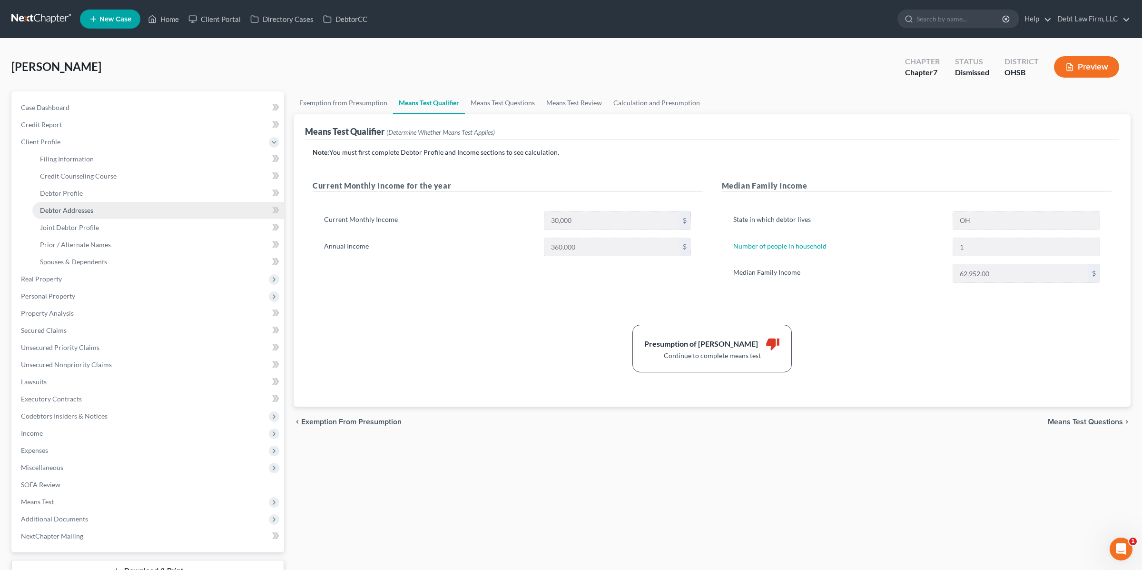
click at [96, 208] on link "Debtor Addresses" at bounding box center [158, 210] width 252 height 17
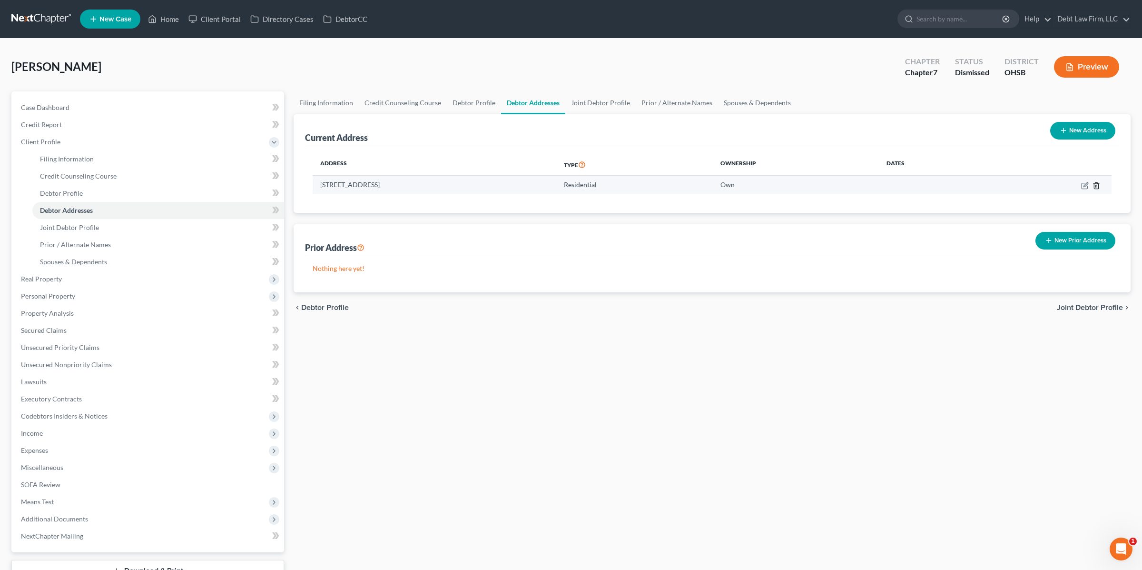
click at [1096, 184] on polyline "button" at bounding box center [1096, 184] width 6 height 0
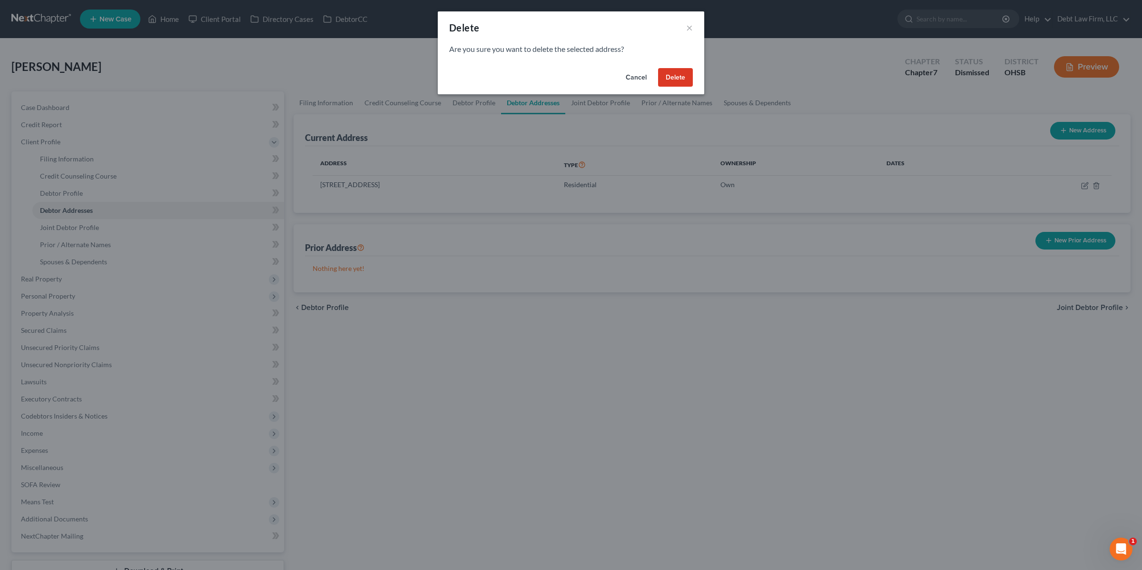
click at [676, 76] on button "Delete" at bounding box center [675, 77] width 35 height 19
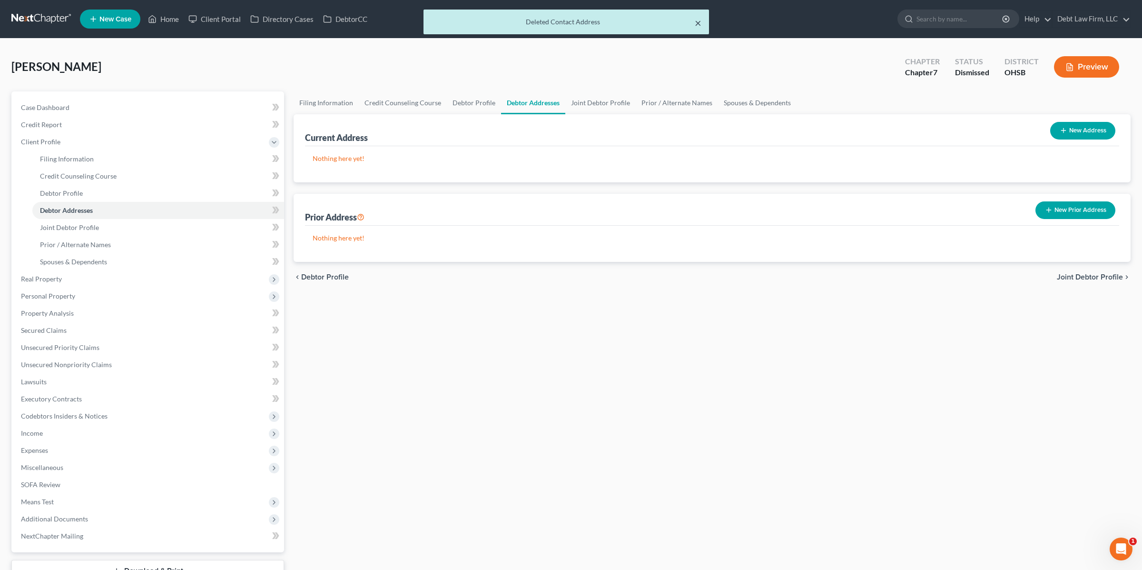
click at [696, 22] on button "×" at bounding box center [698, 22] width 7 height 11
